Goal: Task Accomplishment & Management: Manage account settings

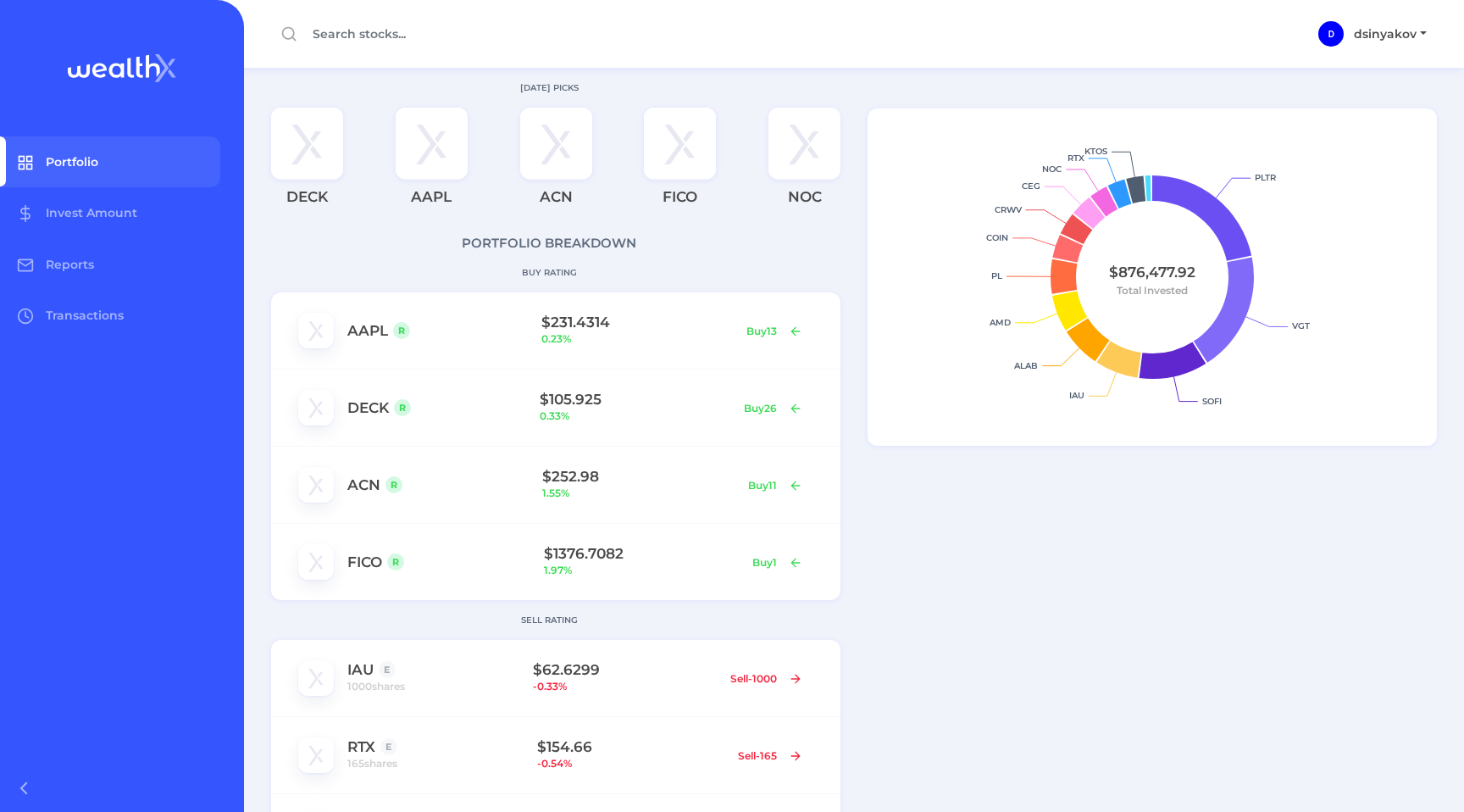
scroll to position [1000, 0]
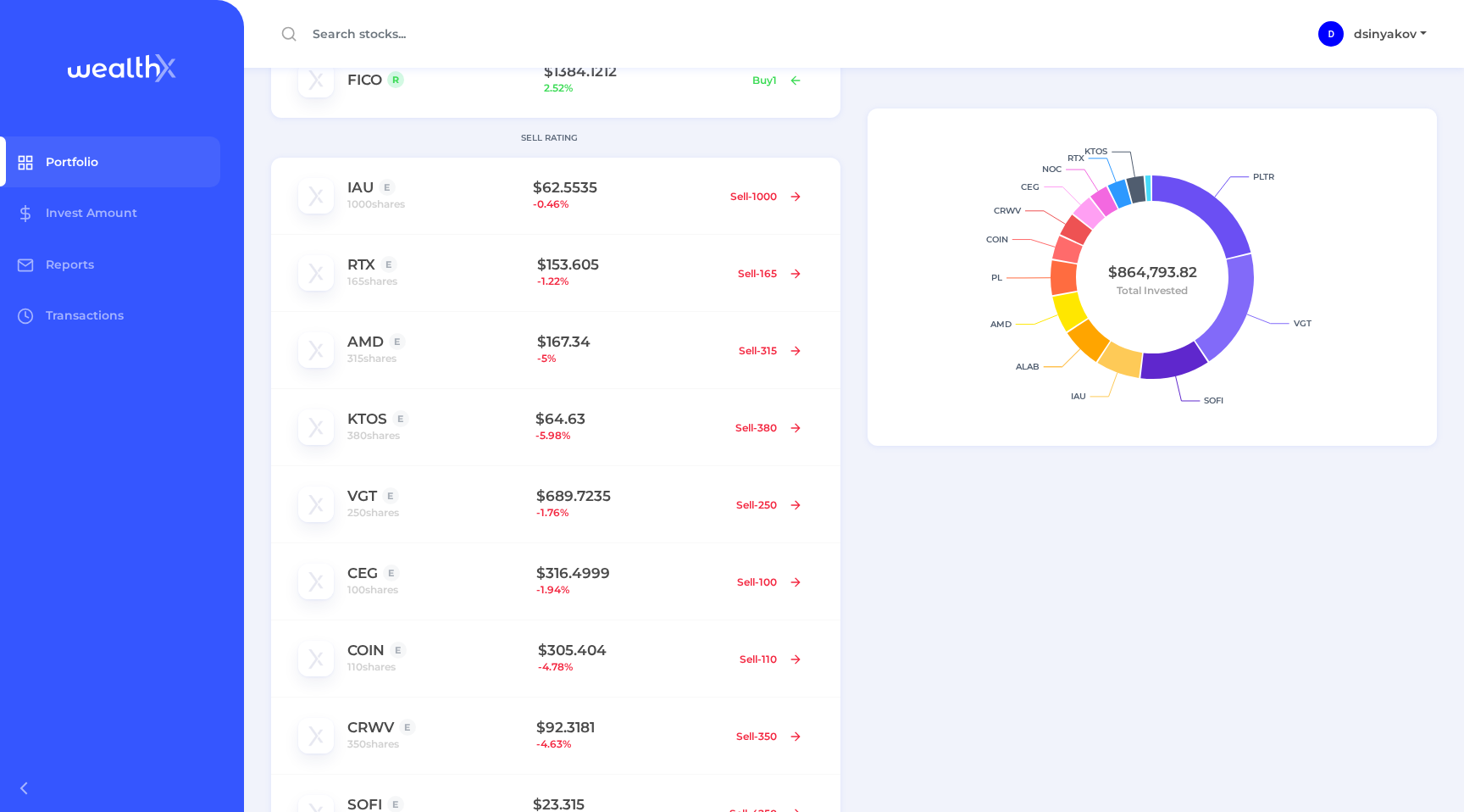
scroll to position [489, 0]
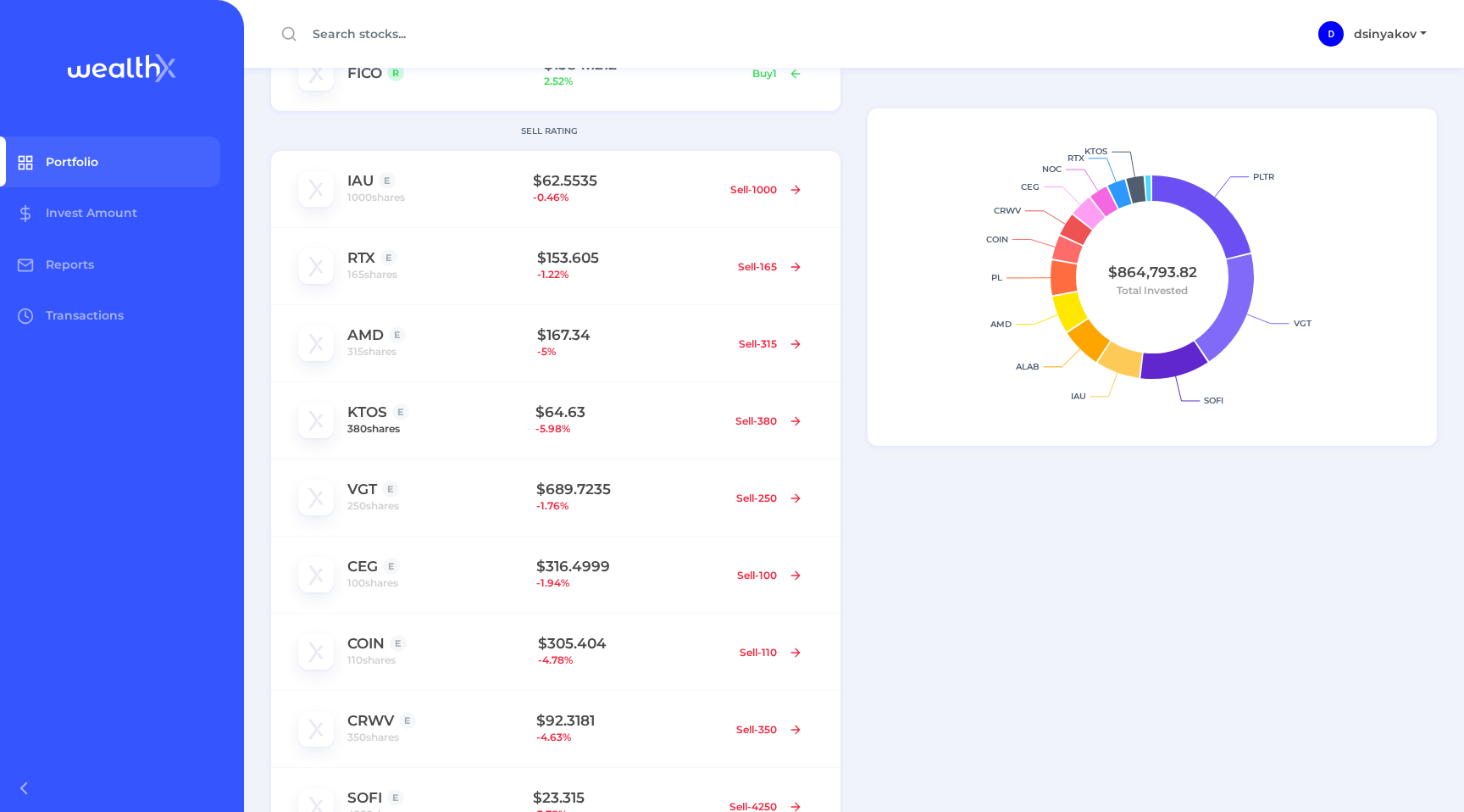
click at [388, 435] on span "380 shares" at bounding box center [374, 429] width 53 height 17
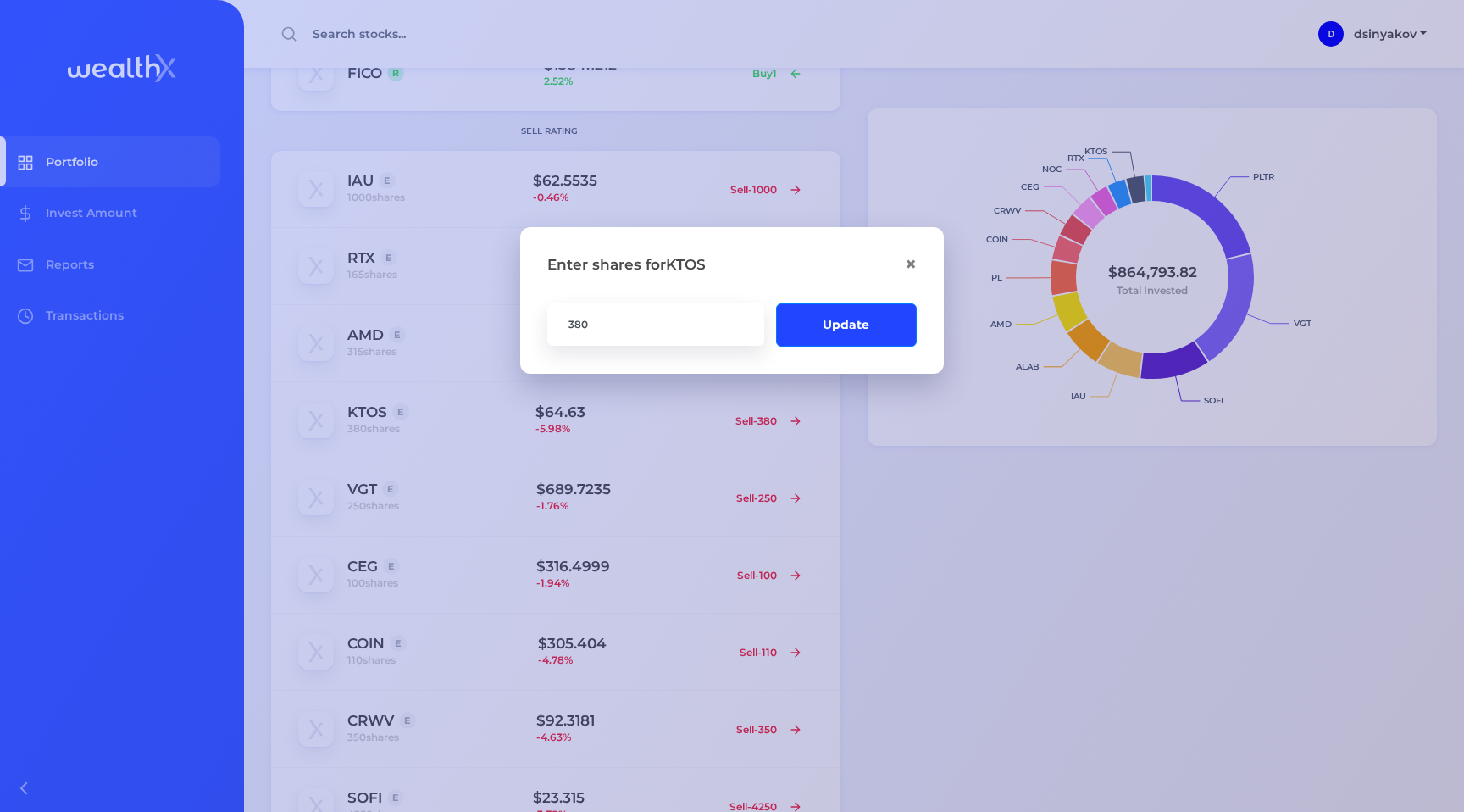
click at [605, 328] on input "380" at bounding box center [655, 323] width 217 height 43
type input "394"
click at [821, 340] on button "Update" at bounding box center [846, 323] width 140 height 43
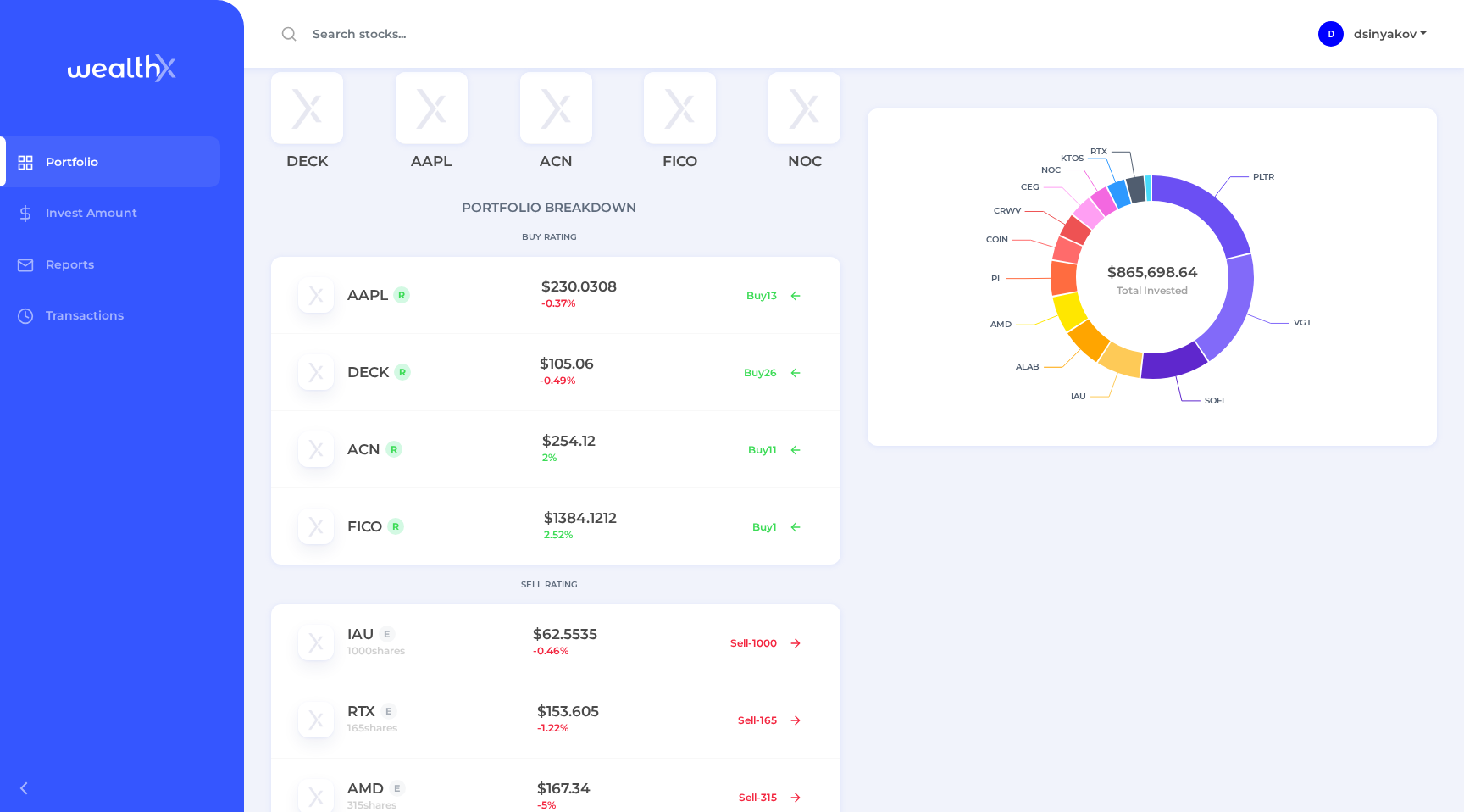
scroll to position [0, 0]
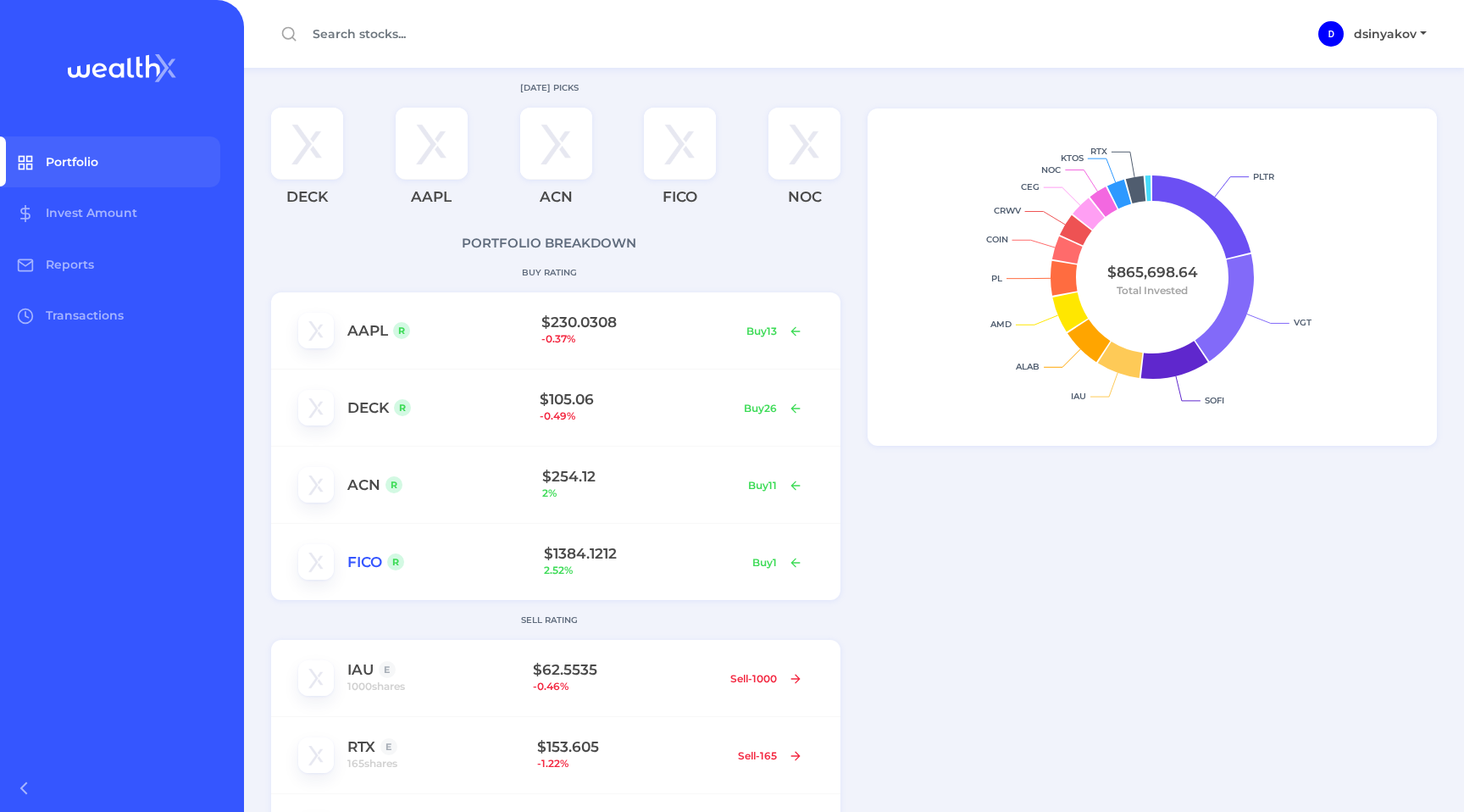
click at [365, 563] on link "FICO" at bounding box center [364, 562] width 35 height 17
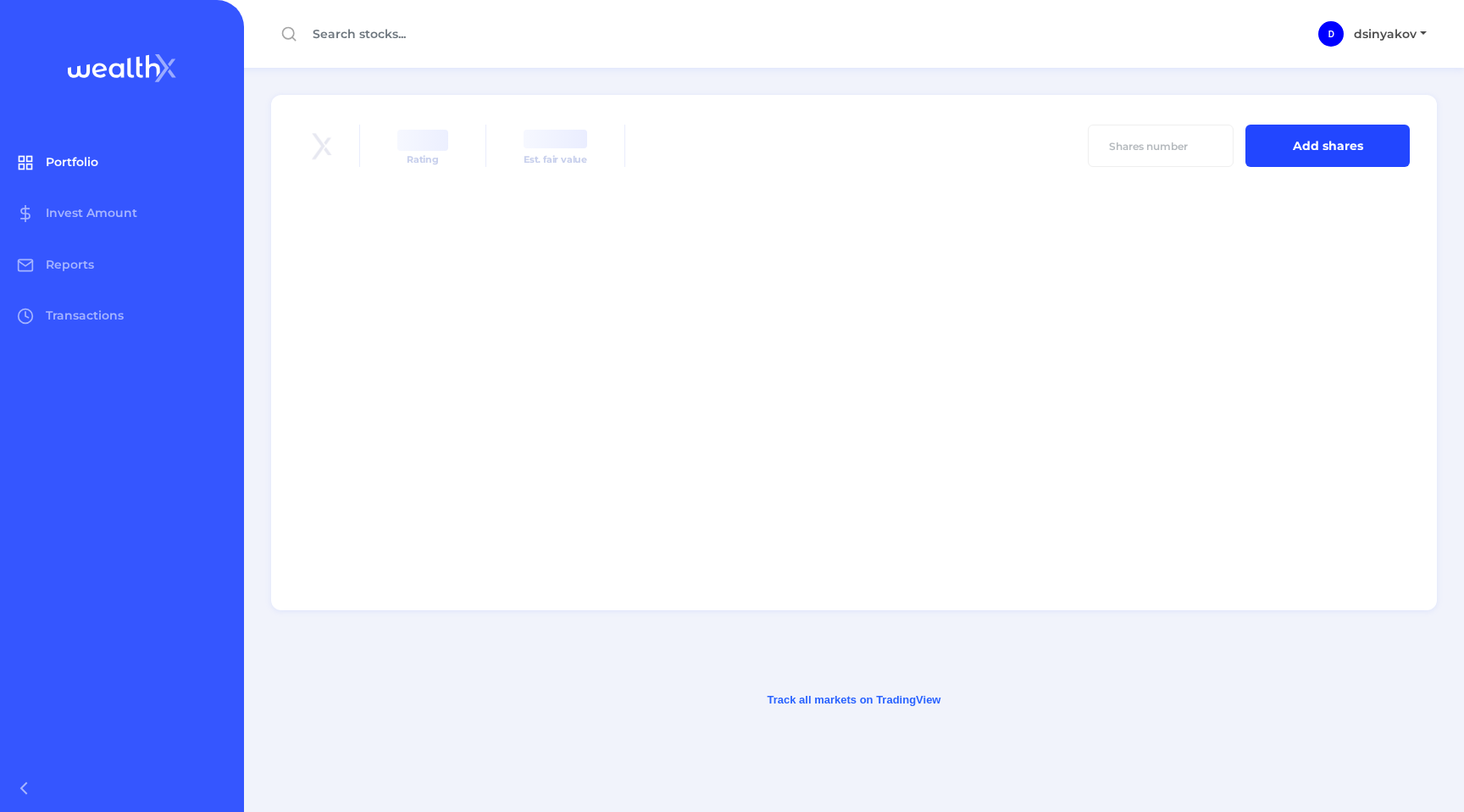
click at [102, 169] on link "Portfolio" at bounding box center [110, 162] width 220 height 51
